Goal: Go to known website: Access a specific website the user already knows

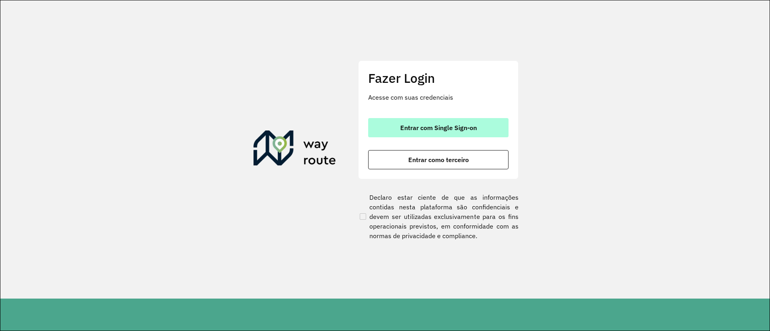
click at [468, 127] on span "Entrar com Single Sign-on" at bounding box center [438, 128] width 77 height 6
